Goal: Information Seeking & Learning: Learn about a topic

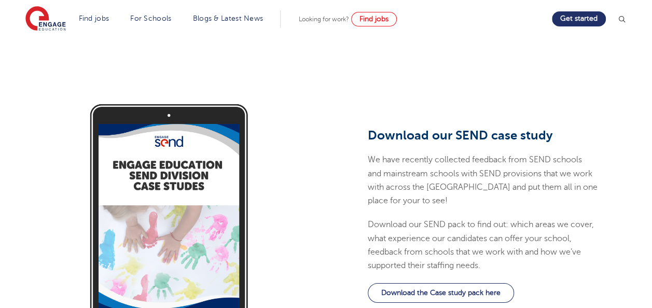
scroll to position [974, 0]
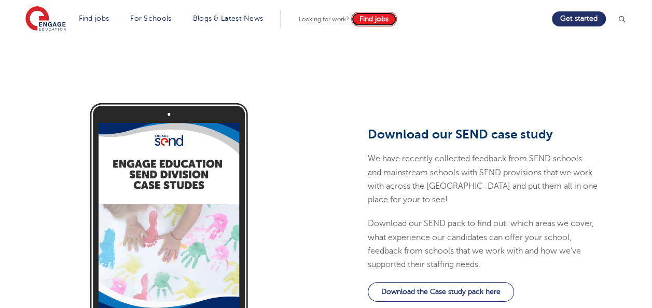
click at [371, 20] on span "Find jobs" at bounding box center [373, 19] width 29 height 8
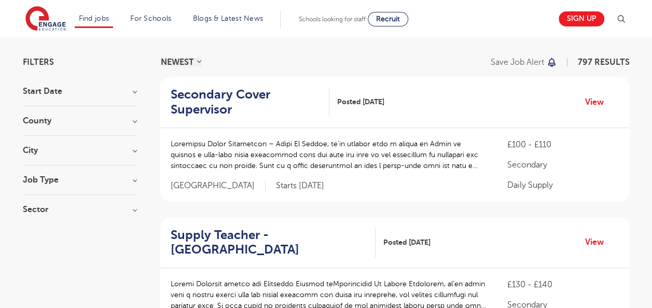
scroll to position [69, 0]
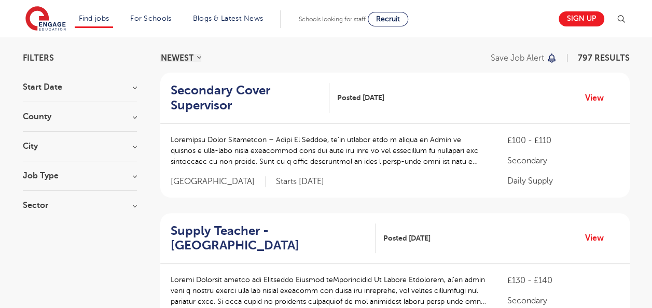
click at [133, 144] on h3 "City" at bounding box center [80, 146] width 114 height 8
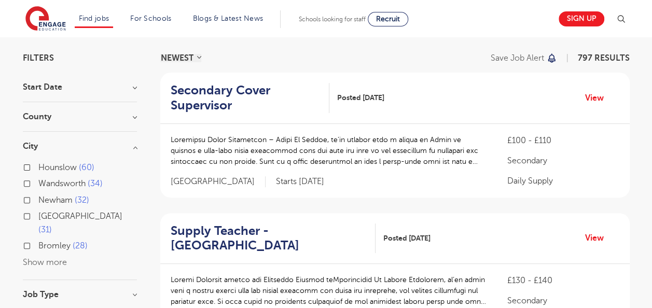
click at [49, 258] on button "Show more" at bounding box center [45, 262] width 44 height 9
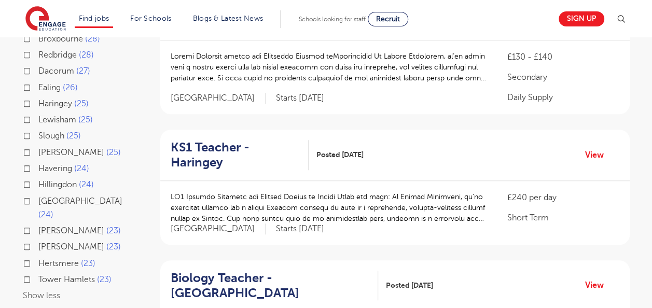
scroll to position [297, 0]
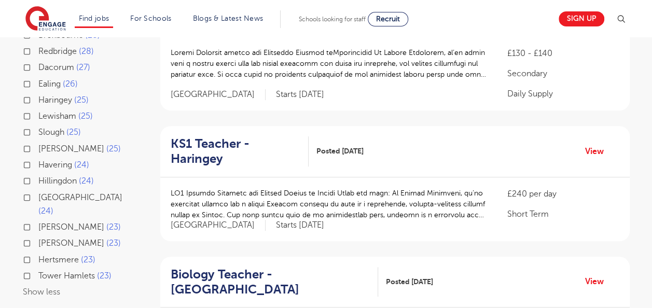
click at [38, 237] on label "Hackney 23" at bounding box center [79, 243] width 82 height 13
click at [38, 239] on input "Hackney 23" at bounding box center [41, 242] width 7 height 7
checkbox input "true"
